Goal: Find specific page/section: Find specific page/section

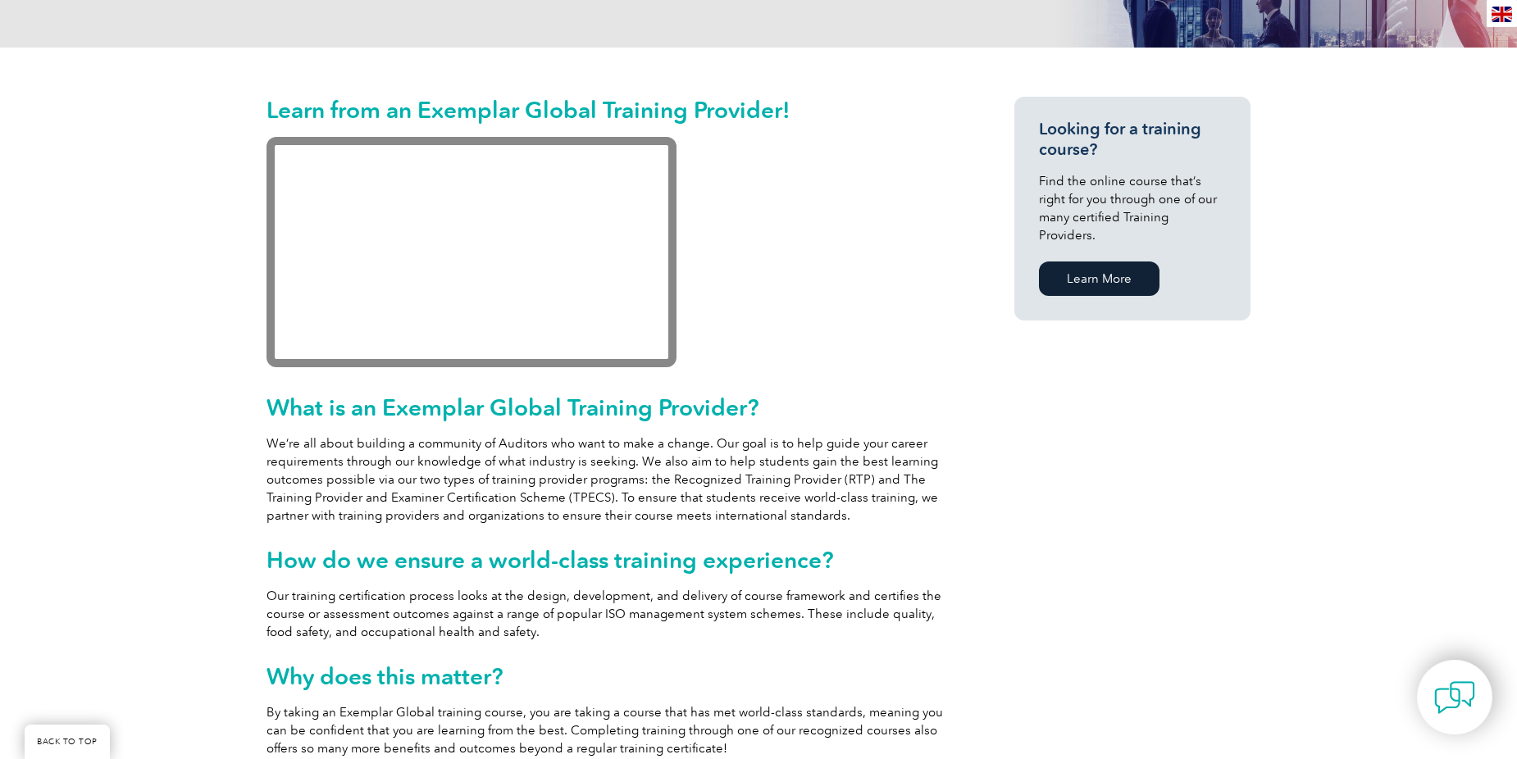
scroll to position [915, 0]
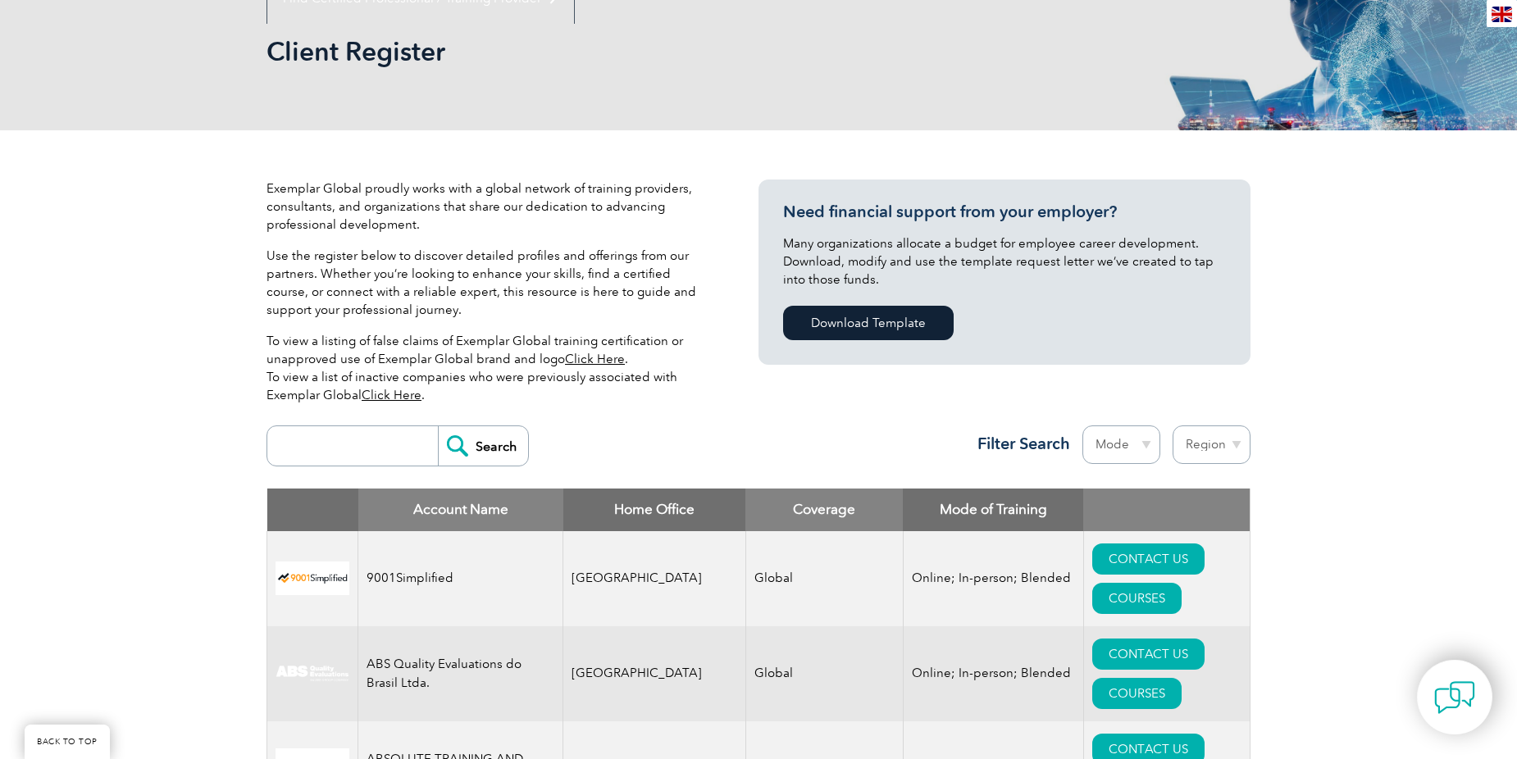
scroll to position [246, 0]
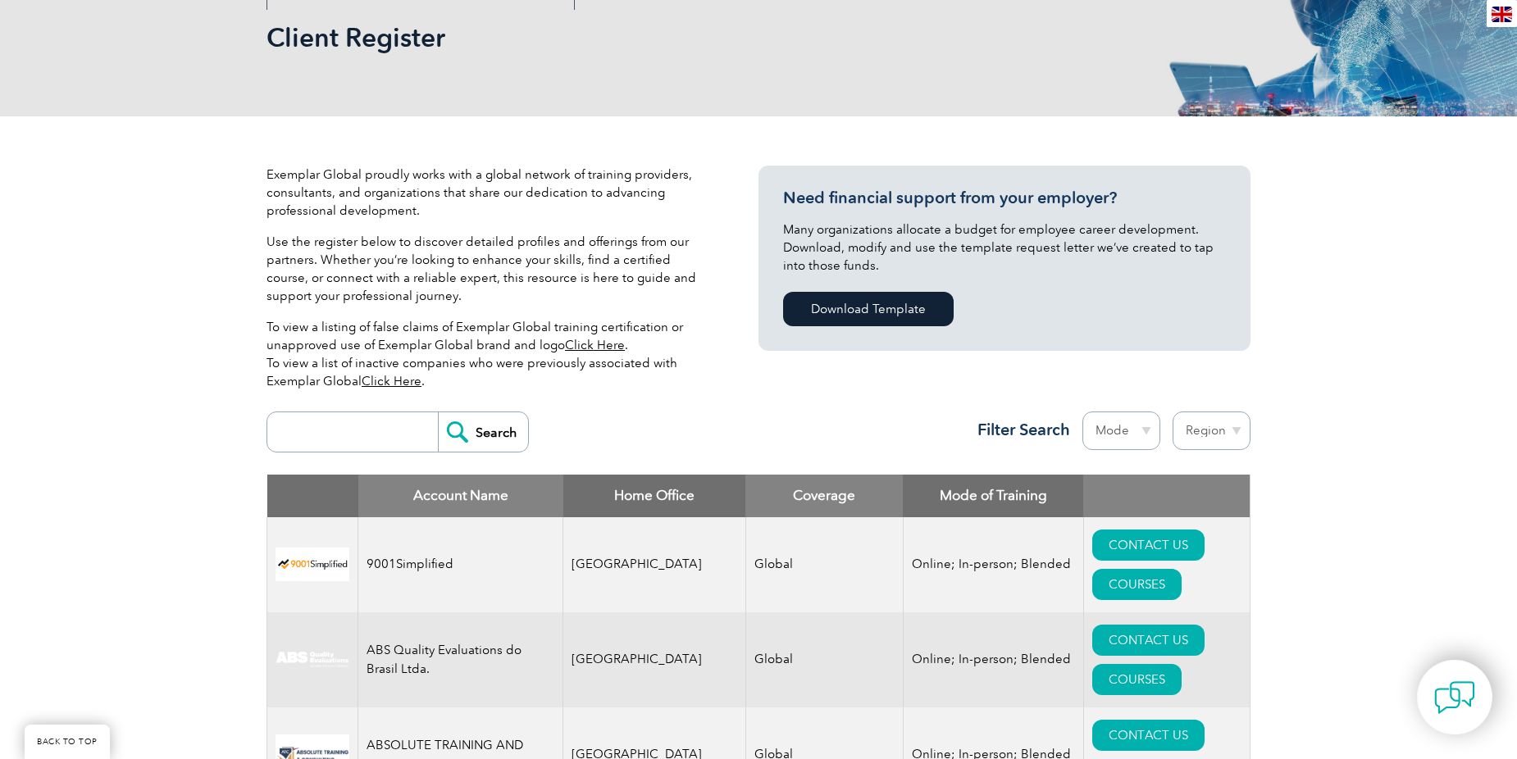
click at [389, 438] on input "search" at bounding box center [356, 431] width 162 height 39
type input "soomin"
click at [438, 412] on input "Search" at bounding box center [483, 431] width 90 height 39
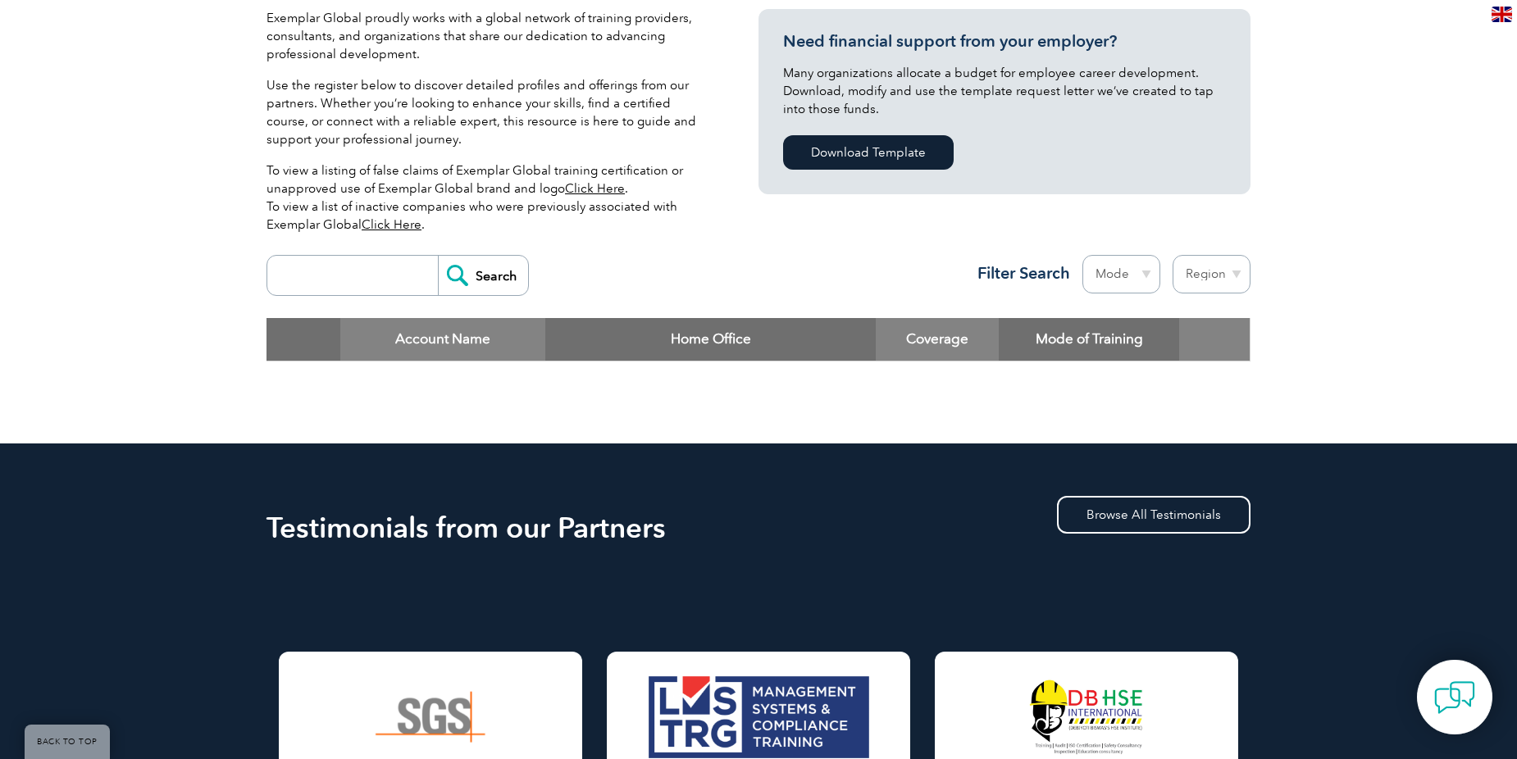
scroll to position [246, 0]
